Goal: Transaction & Acquisition: Subscribe to service/newsletter

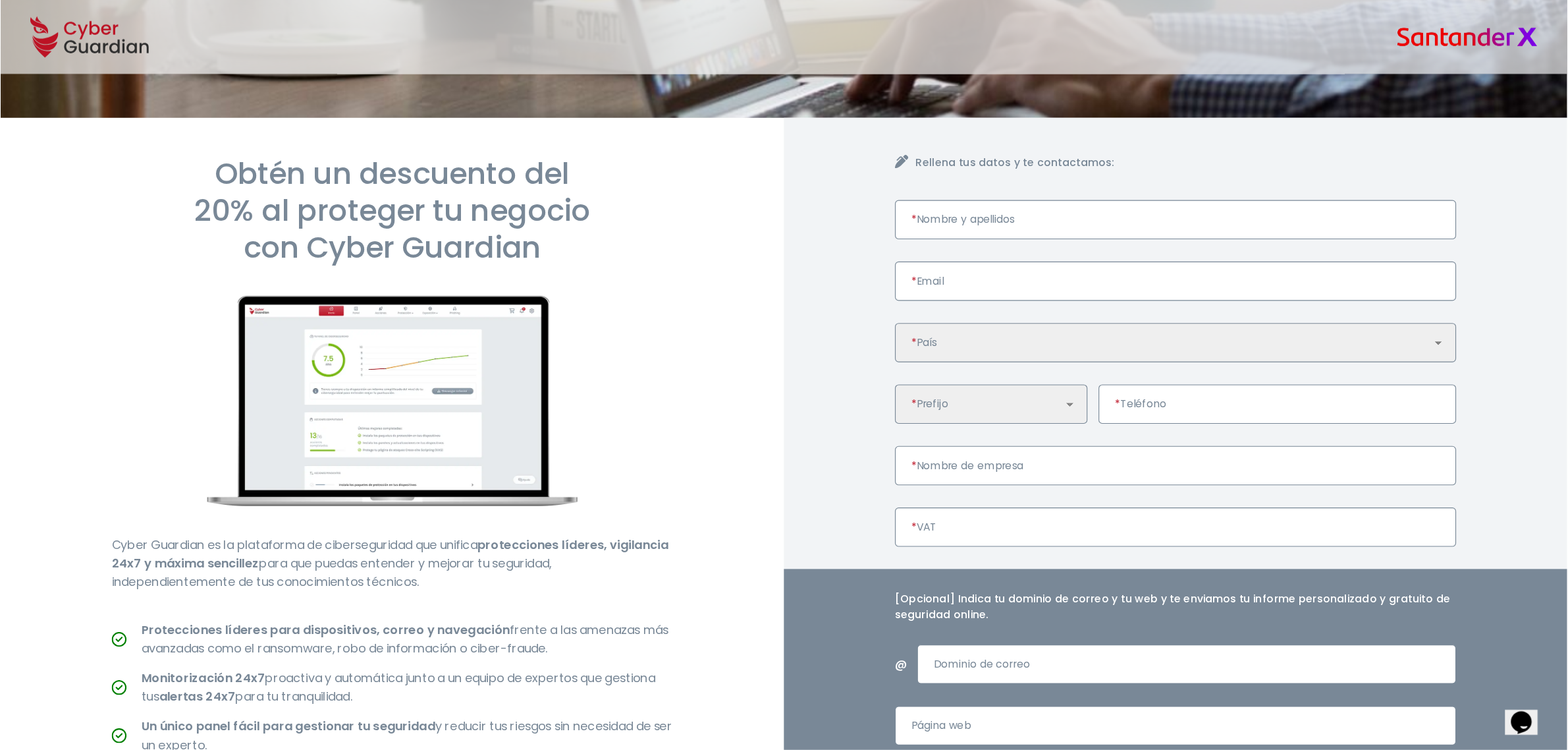
scroll to position [74, 0]
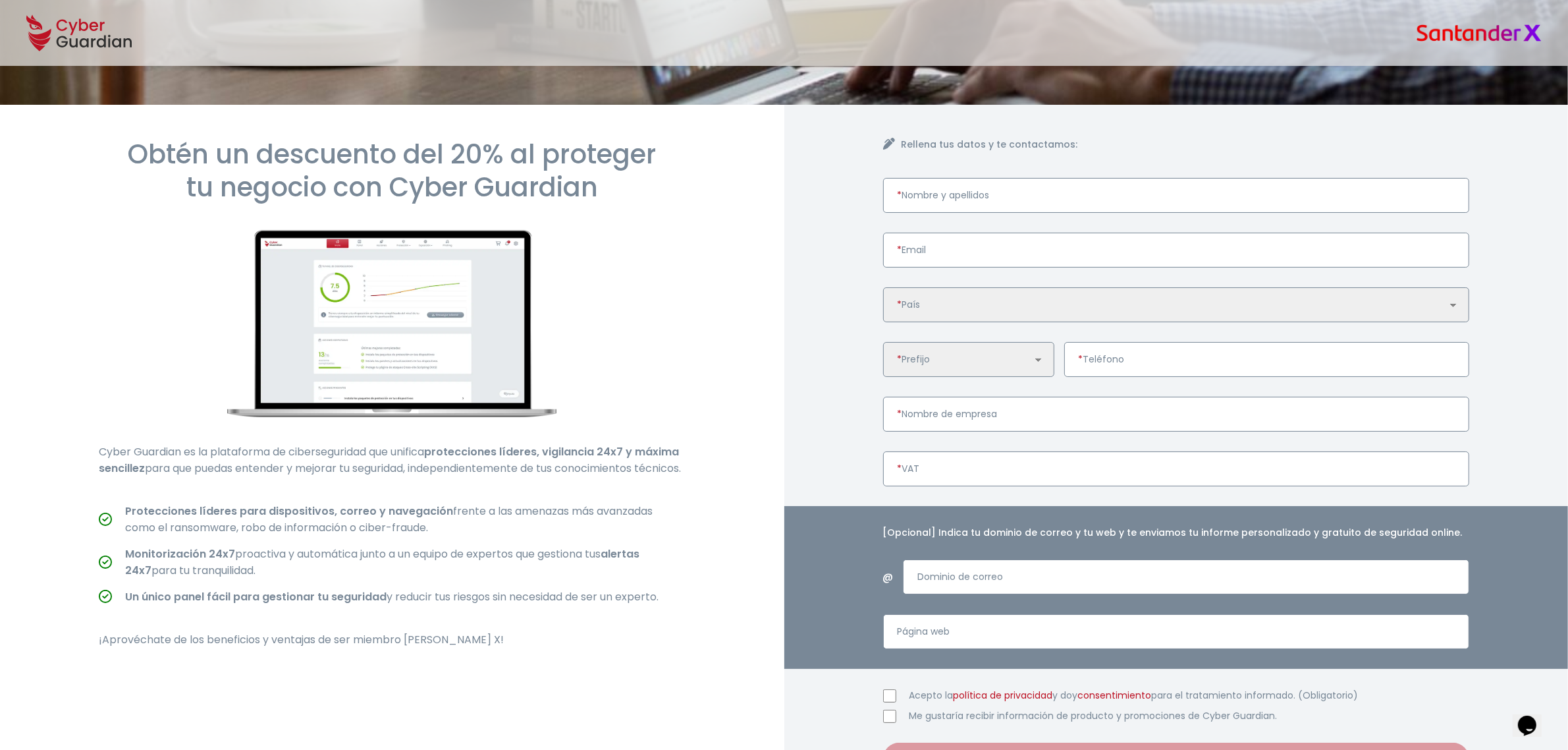
click at [920, 472] on input "* VAT" at bounding box center [1176, 469] width 587 height 35
click at [795, 455] on div "Rellena tus datos y te contactamos: * Nombre y apellidos * Email 🇩🇪 Alemania 🇪🇸…" at bounding box center [1176, 456] width 784 height 703
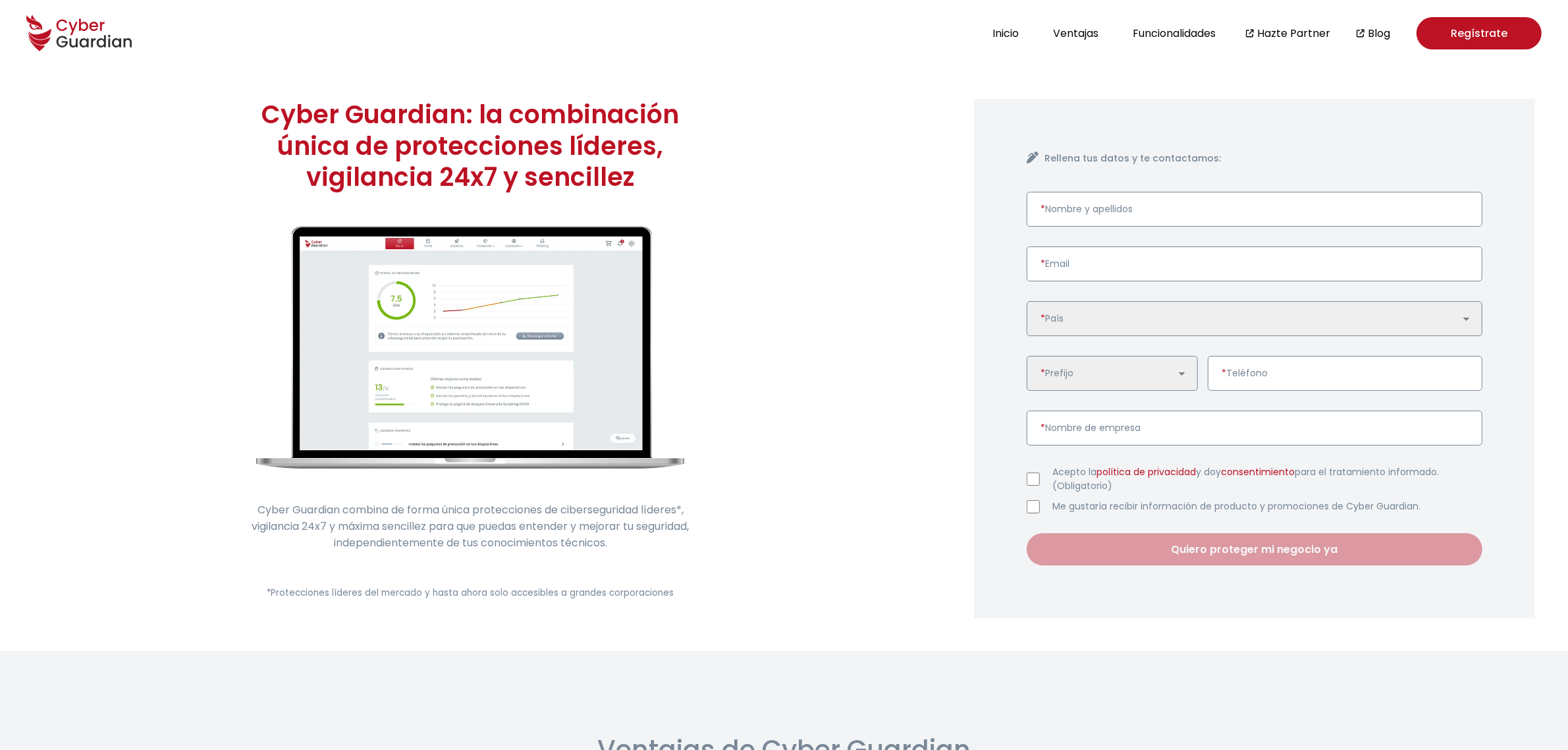
click at [1489, 20] on link "Regístrate" at bounding box center [1480, 32] width 125 height 32
